Goal: Find specific page/section: Find specific page/section

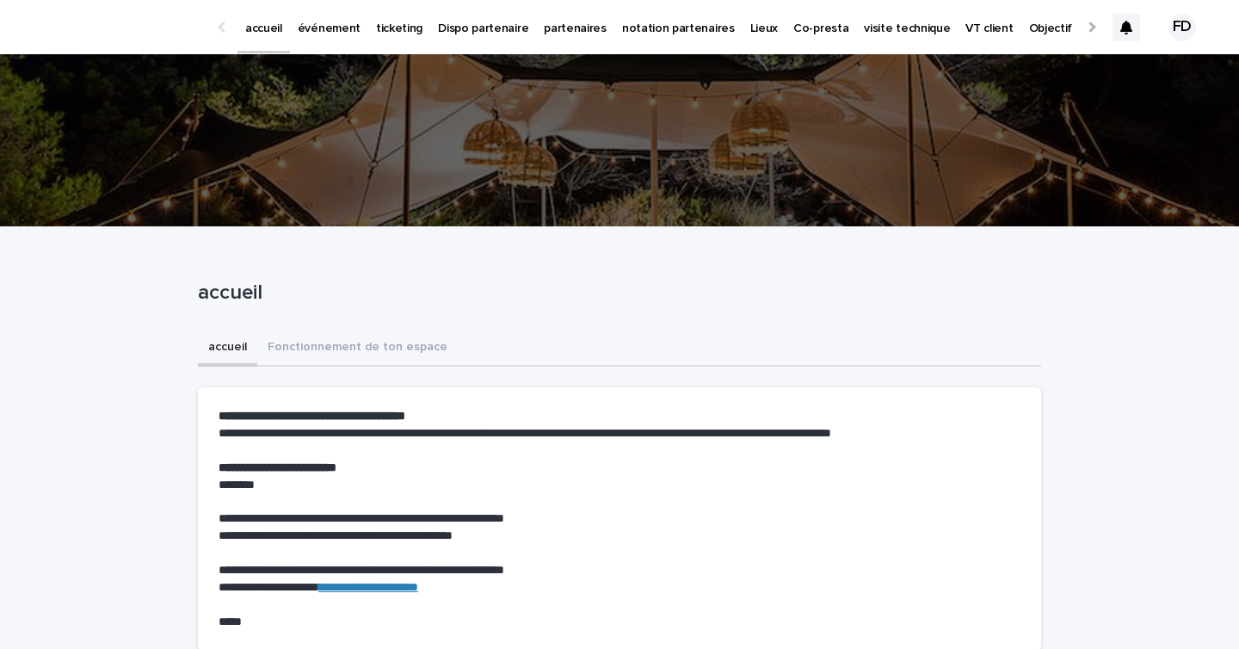
click at [341, 28] on p "événement" at bounding box center [329, 18] width 63 height 36
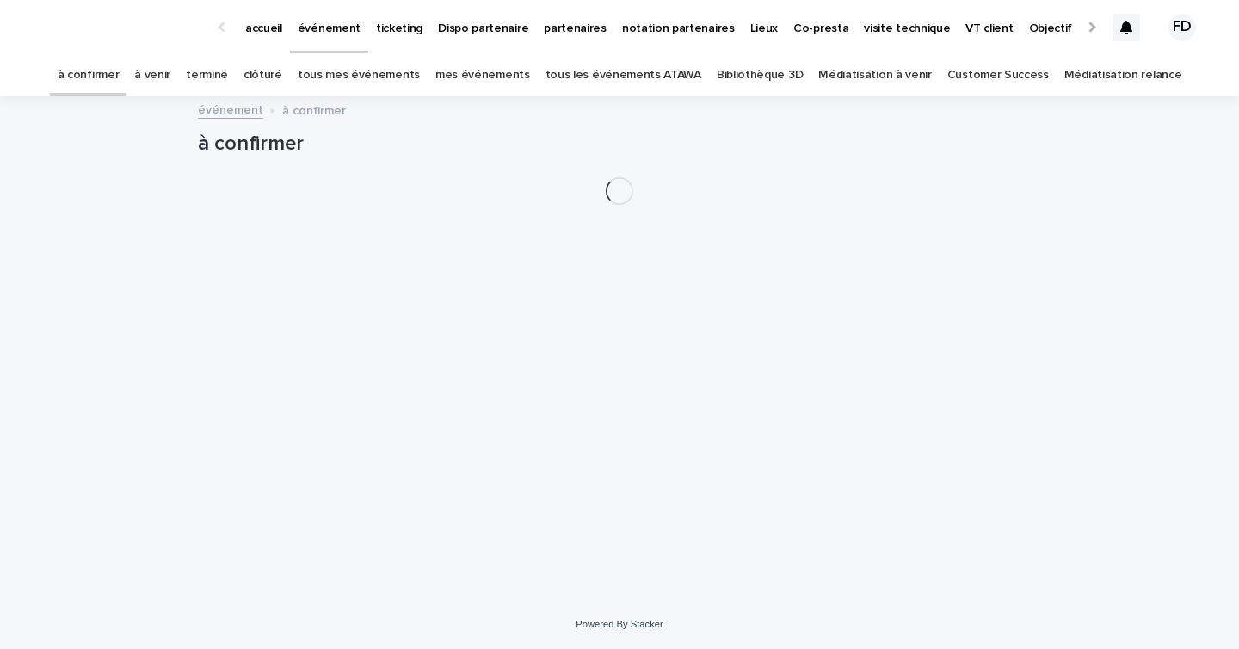
click at [666, 73] on link "tous les événements ATAWA" at bounding box center [623, 75] width 156 height 40
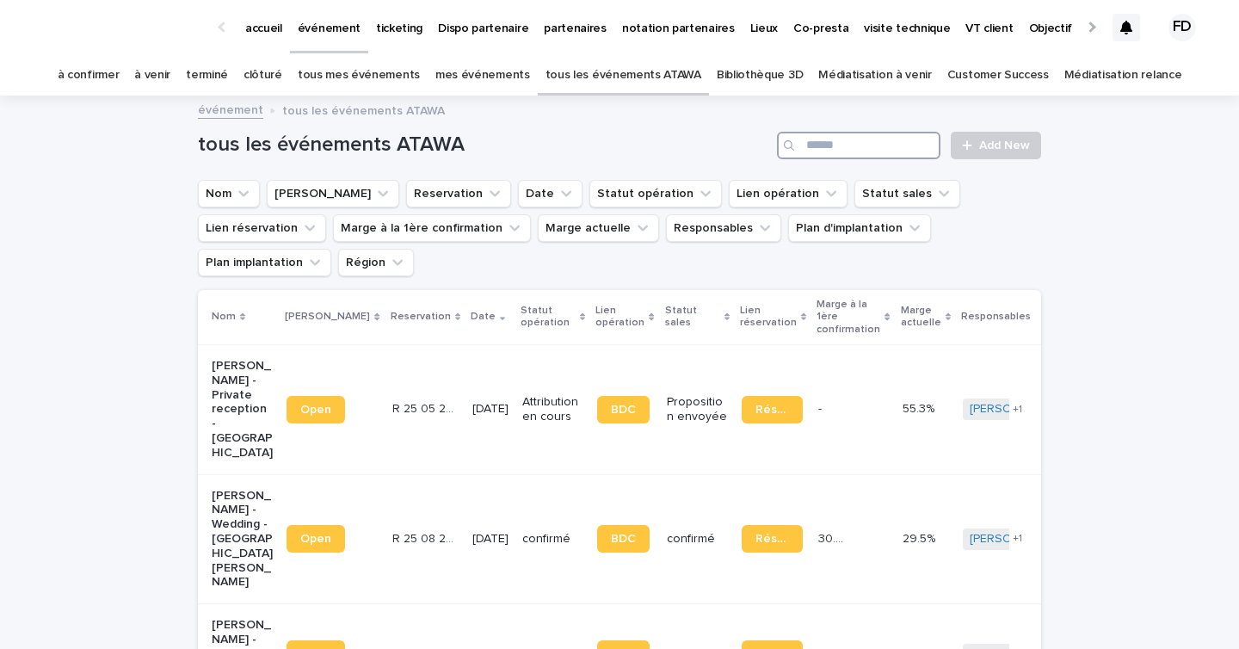
click at [860, 137] on input "Search" at bounding box center [858, 146] width 163 height 28
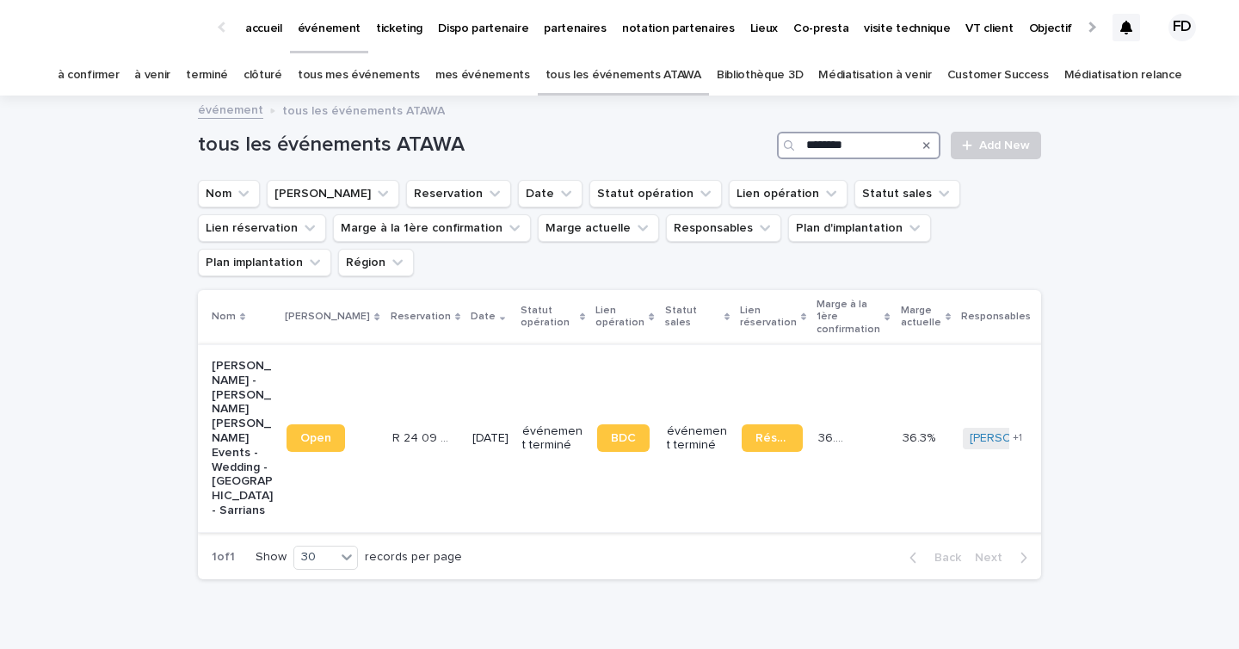
type input "********"
click at [515, 447] on td "événement terminé" at bounding box center [552, 438] width 75 height 188
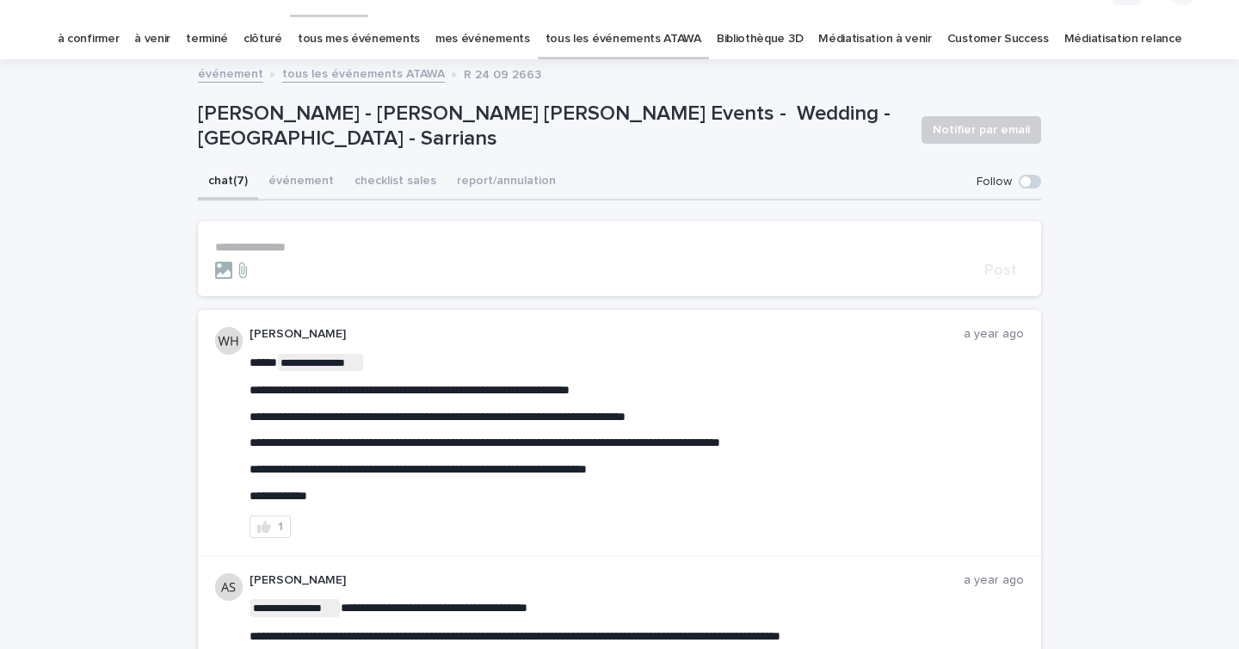
scroll to position [40, 0]
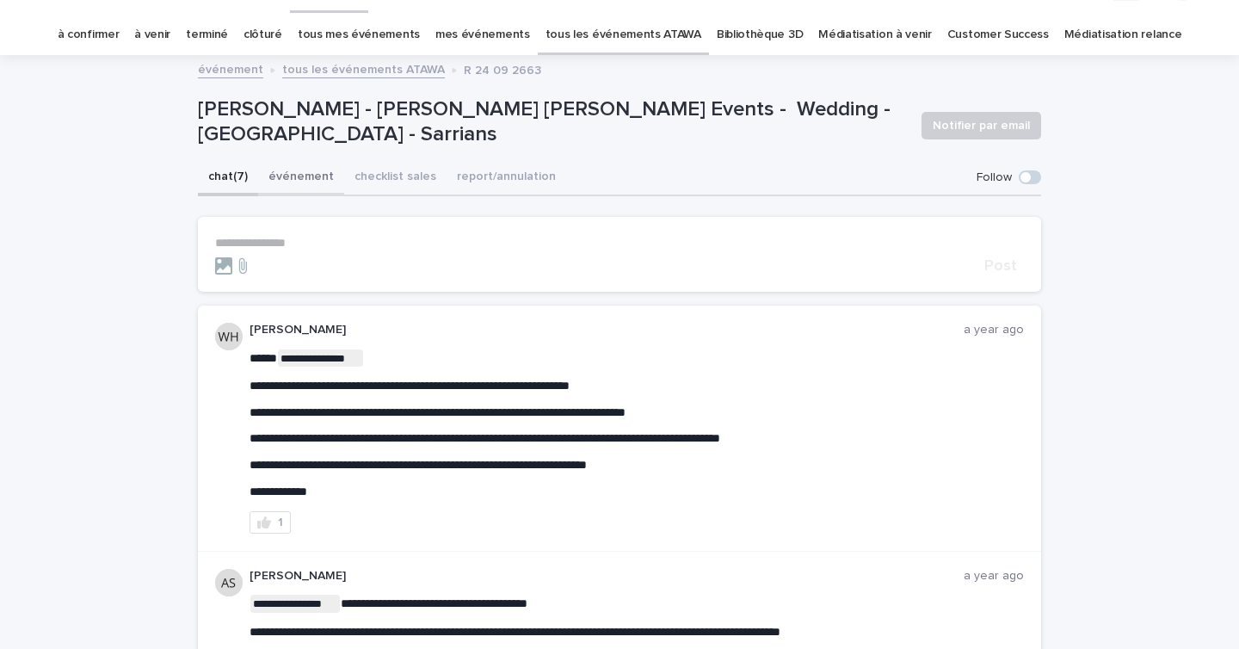
click at [299, 180] on button "événement" at bounding box center [301, 178] width 86 height 36
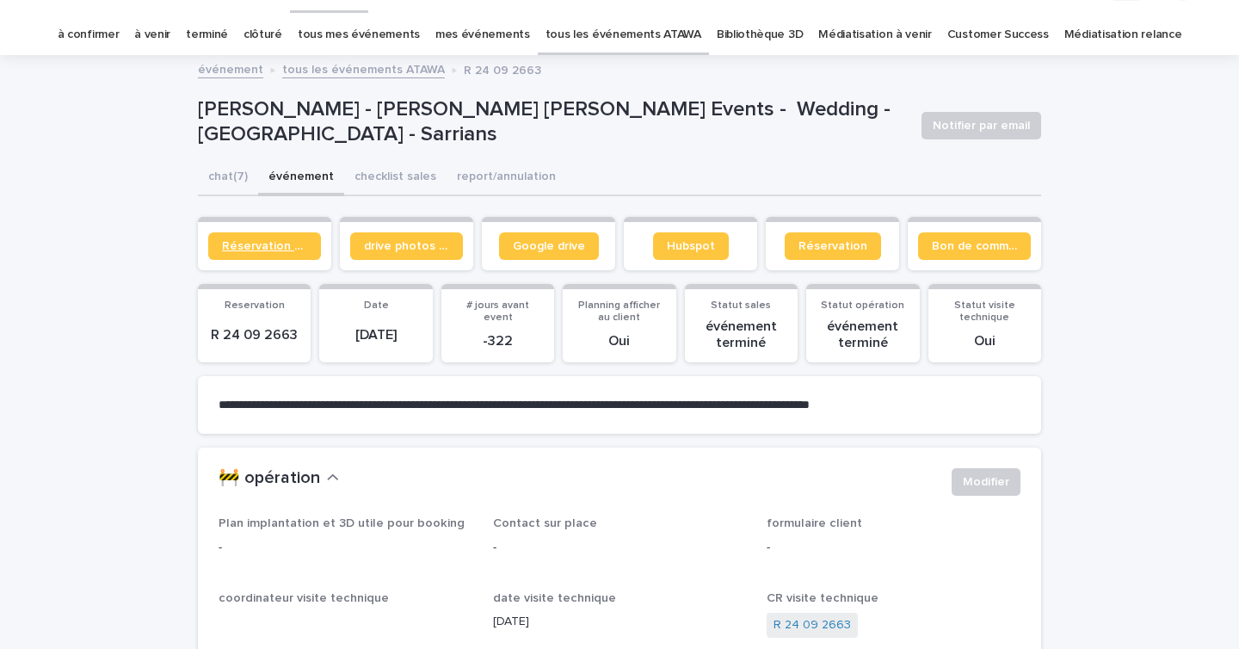
click at [267, 241] on span "Réservation client" at bounding box center [264, 246] width 85 height 12
